Goal: Complete application form

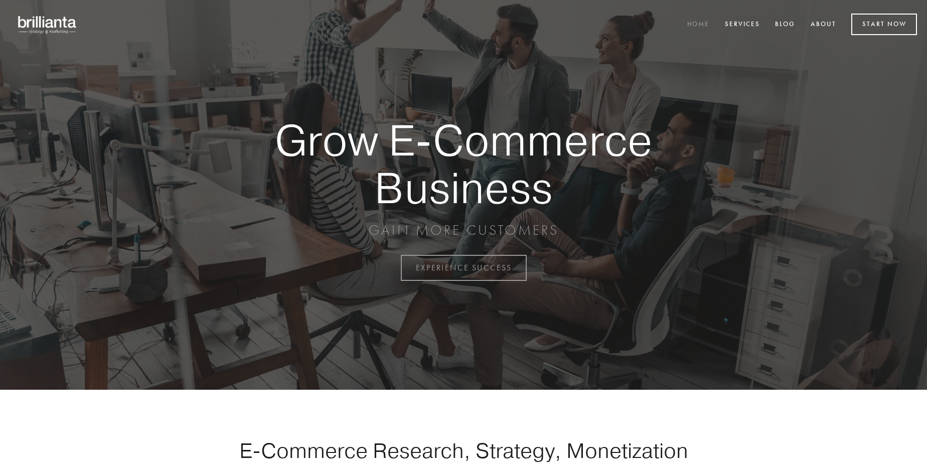
scroll to position [2629, 0]
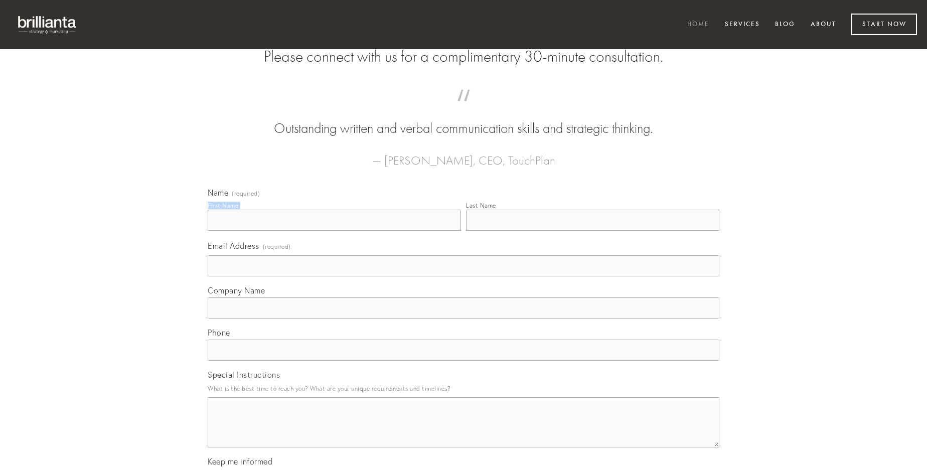
type input "[PERSON_NAME] DDS"
click at [592, 231] on input "Last Name" at bounding box center [592, 220] width 253 height 21
type input "[PERSON_NAME] DDS"
click at [463, 276] on input "Email Address (required)" at bounding box center [464, 265] width 512 height 21
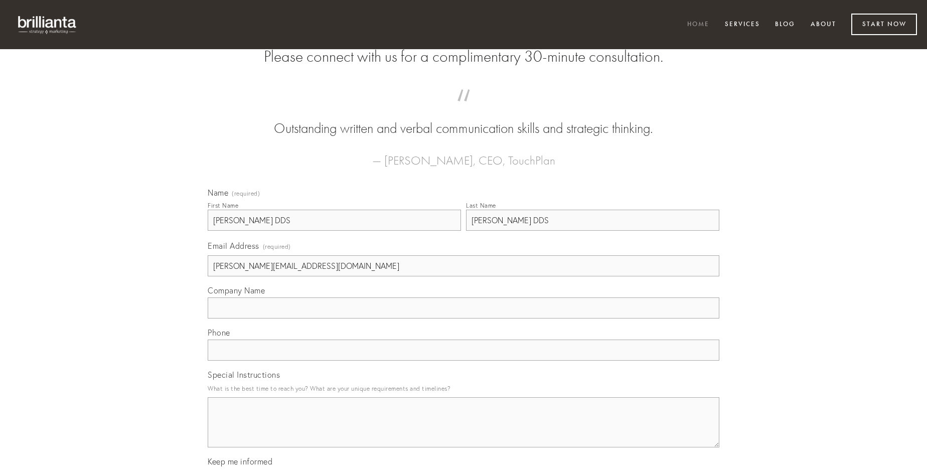
type input "[PERSON_NAME][EMAIL_ADDRESS][DOMAIN_NAME]"
click at [463, 319] on input "Company Name" at bounding box center [464, 307] width 512 height 21
type input "adeo"
click at [463, 361] on input "text" at bounding box center [464, 350] width 512 height 21
click at [463, 431] on textarea "Special Instructions" at bounding box center [464, 422] width 512 height 50
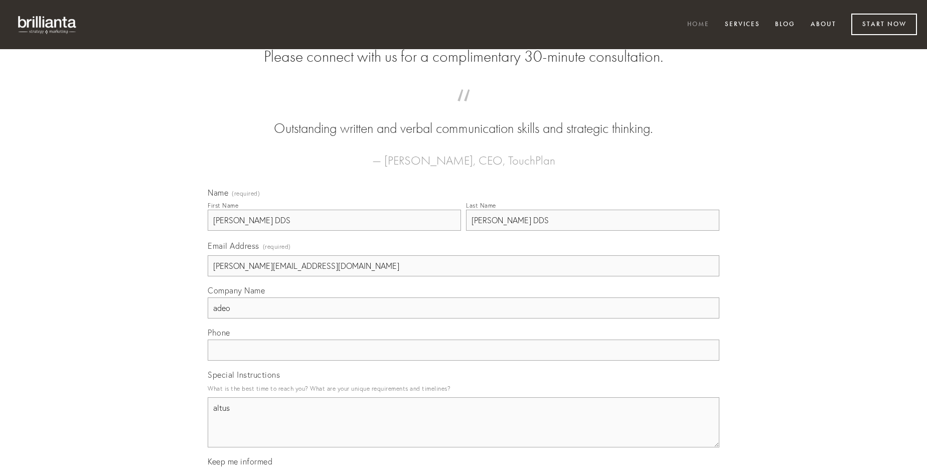
type textarea "altus"
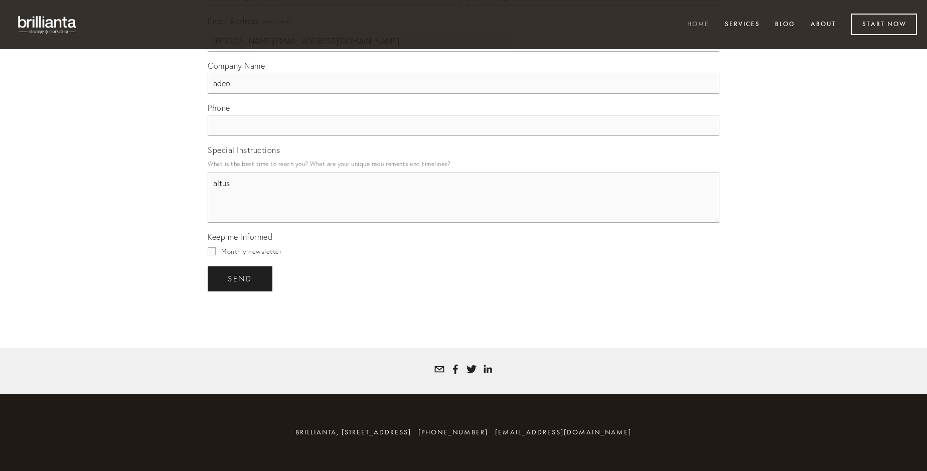
click at [241, 278] on span "send" at bounding box center [240, 278] width 25 height 9
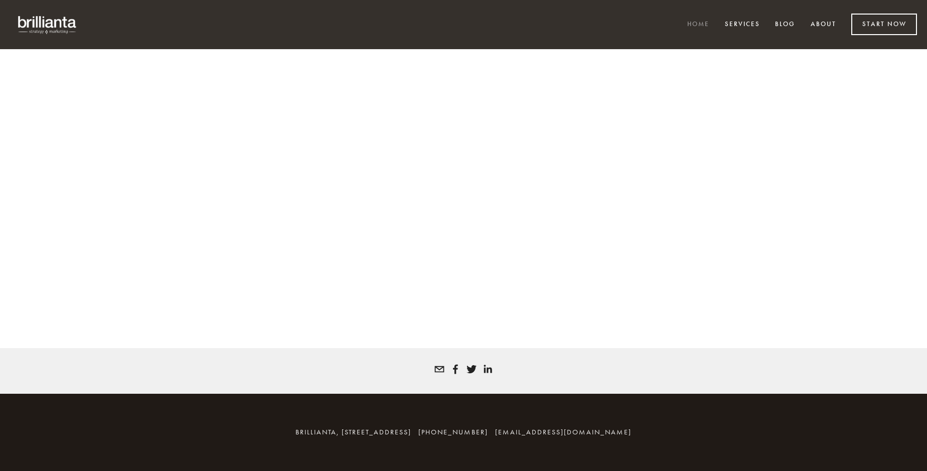
scroll to position [2616, 0]
